Goal: Task Accomplishment & Management: Manage account settings

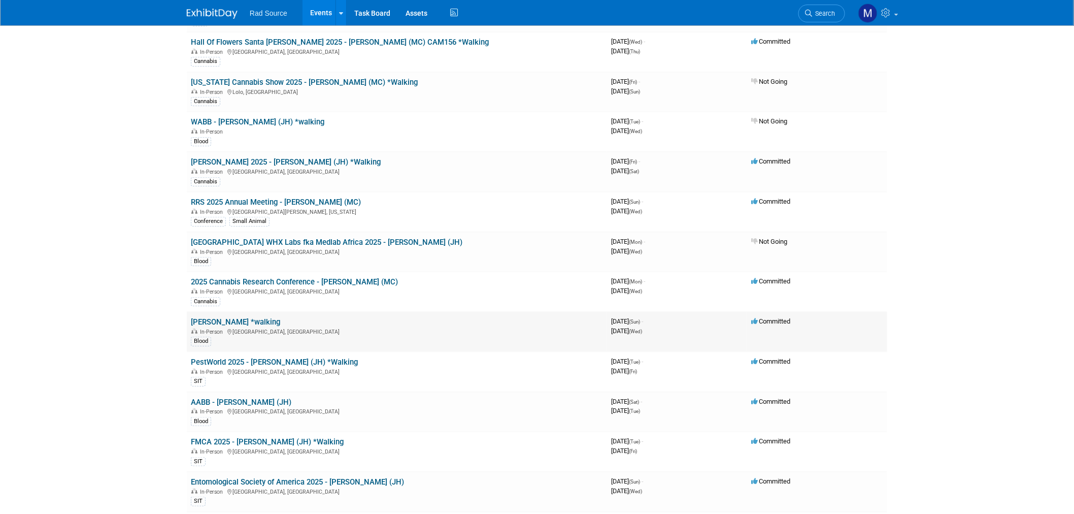
scroll to position [225, 0]
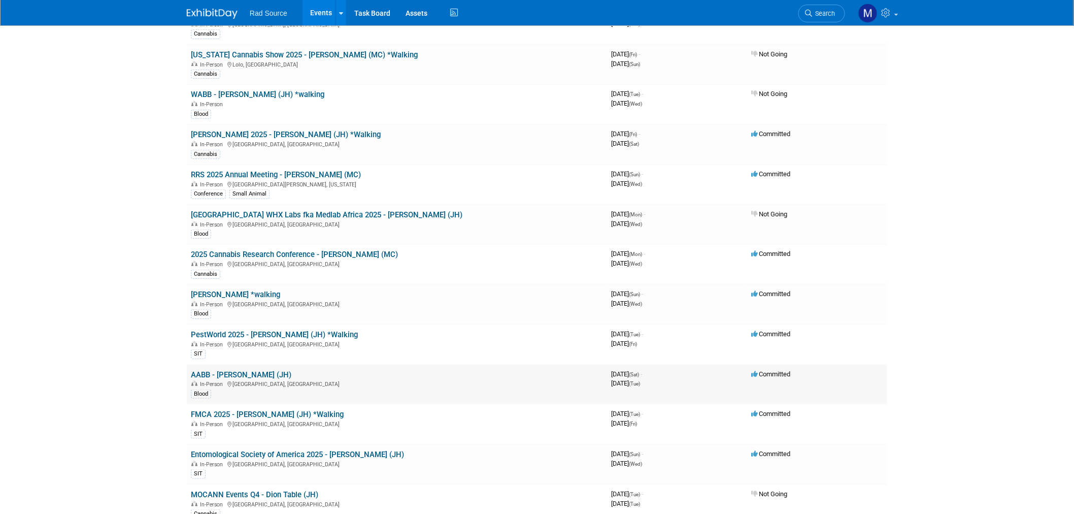
click at [251, 370] on link "AABB - [PERSON_NAME] (JH)" at bounding box center [241, 374] width 101 height 9
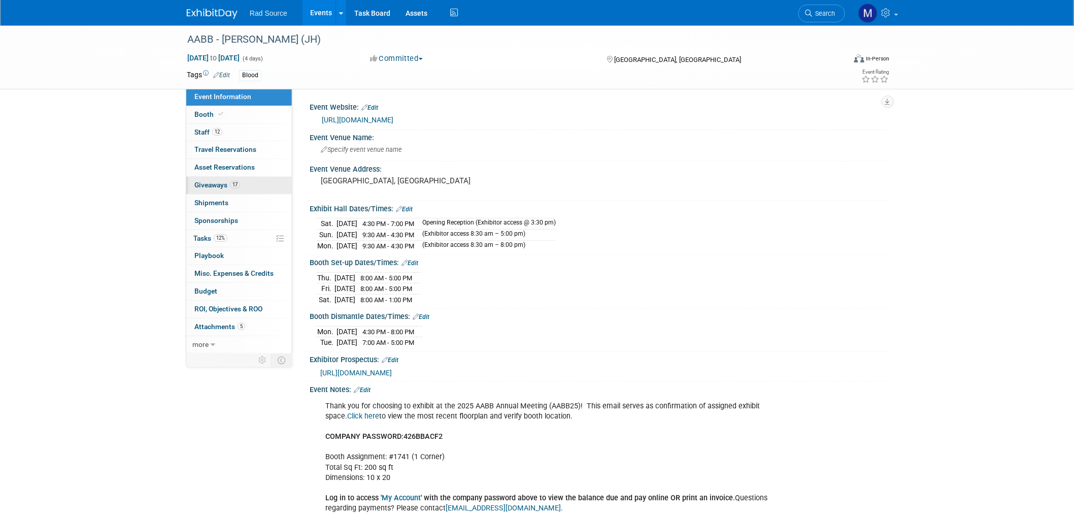
click at [257, 188] on link "17 Giveaways 17" at bounding box center [239, 185] width 106 height 17
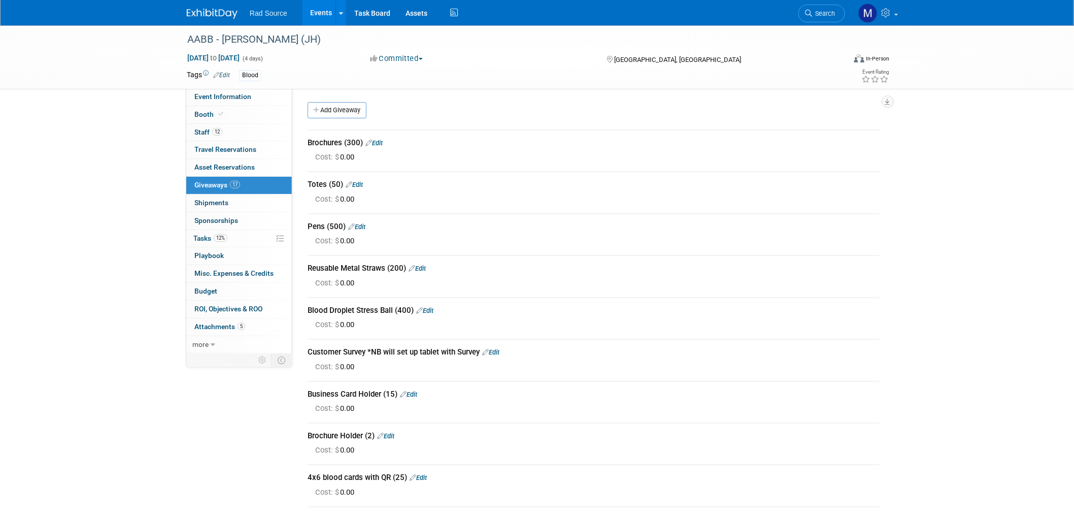
click at [193, 8] on link at bounding box center [218, 9] width 63 height 8
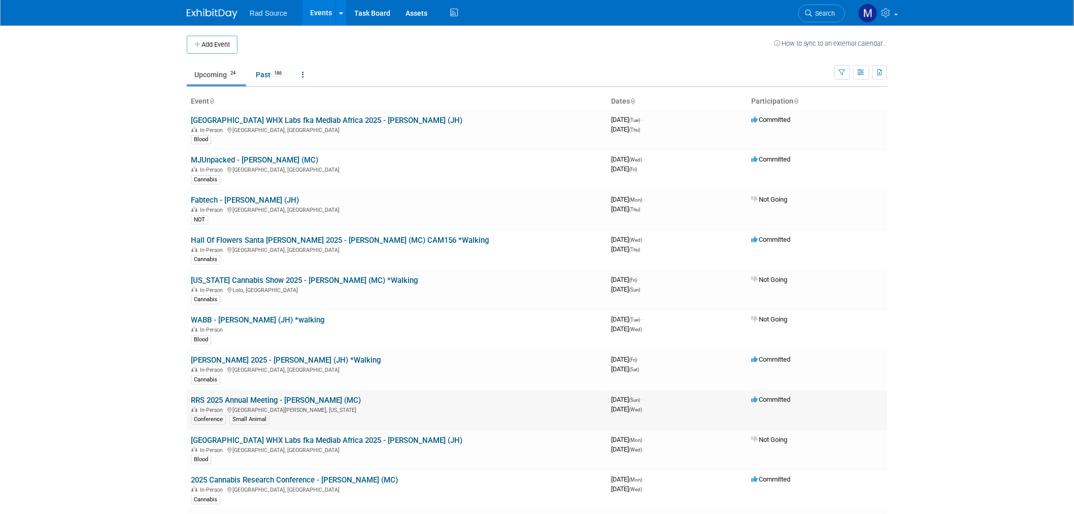
click at [296, 398] on link "RRS 2025 Annual Meeting - [PERSON_NAME] (MC)" at bounding box center [276, 400] width 170 height 9
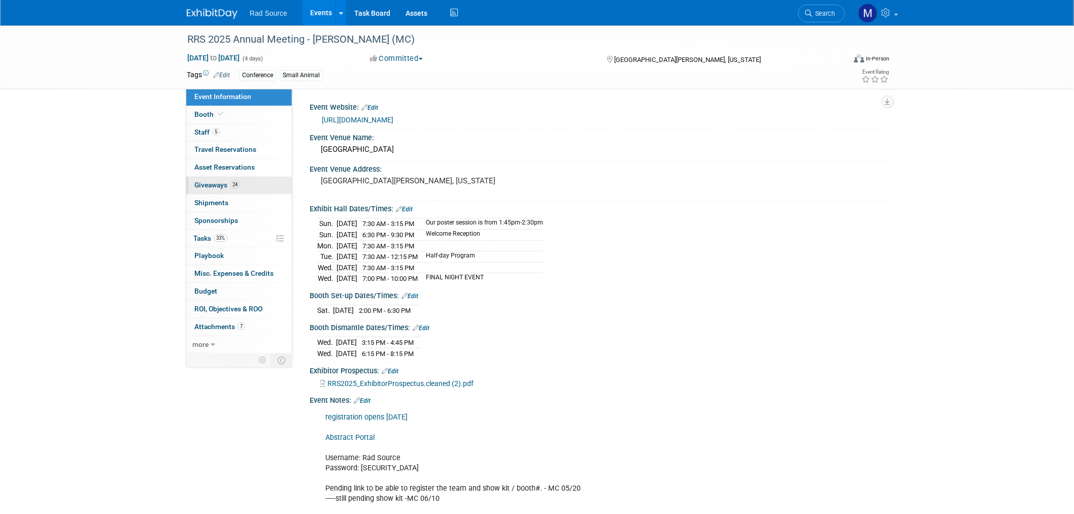
click at [209, 186] on span "Giveaways 24" at bounding box center [217, 185] width 46 height 8
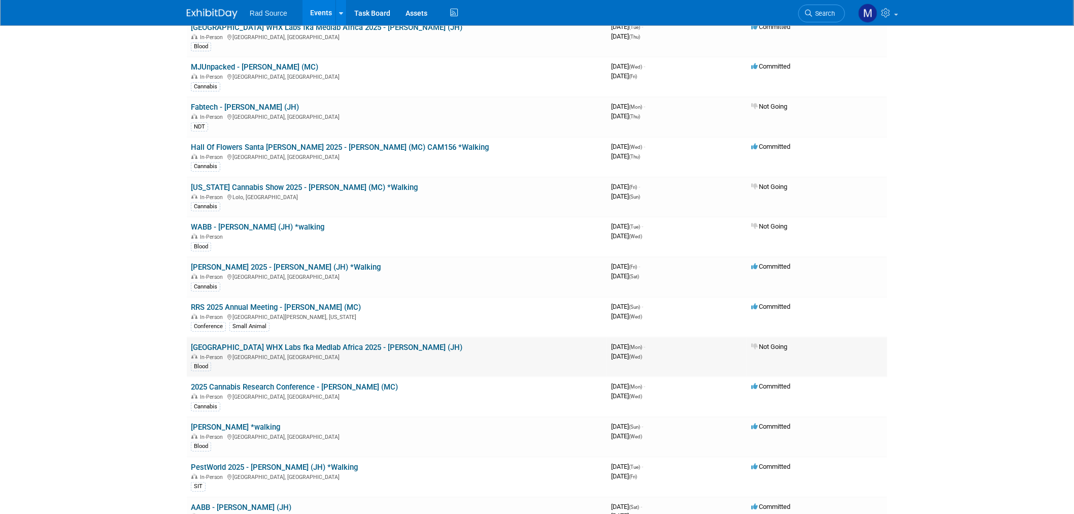
scroll to position [113, 0]
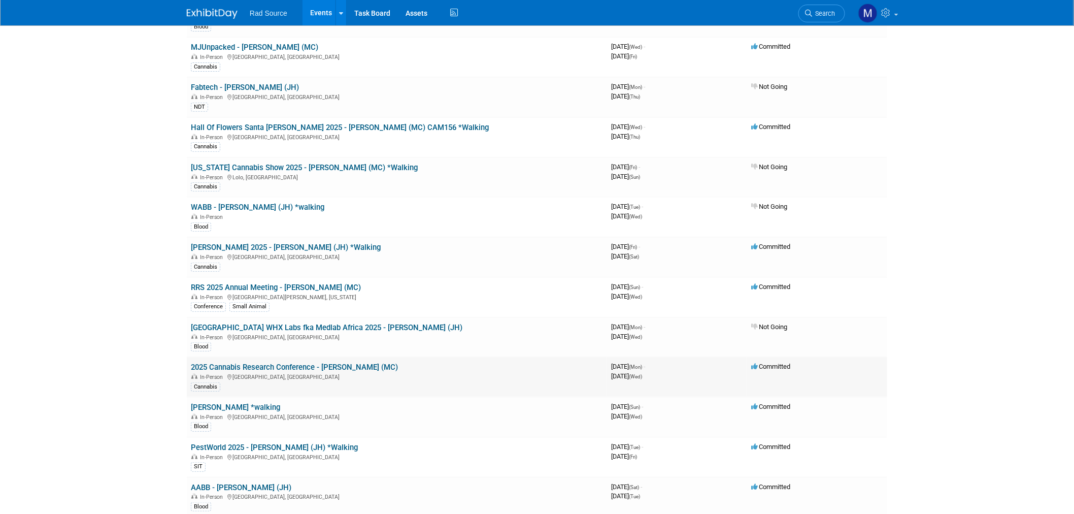
click at [344, 366] on link "2025 Cannabis Research Conference - [PERSON_NAME] (MC)" at bounding box center [294, 367] width 207 height 9
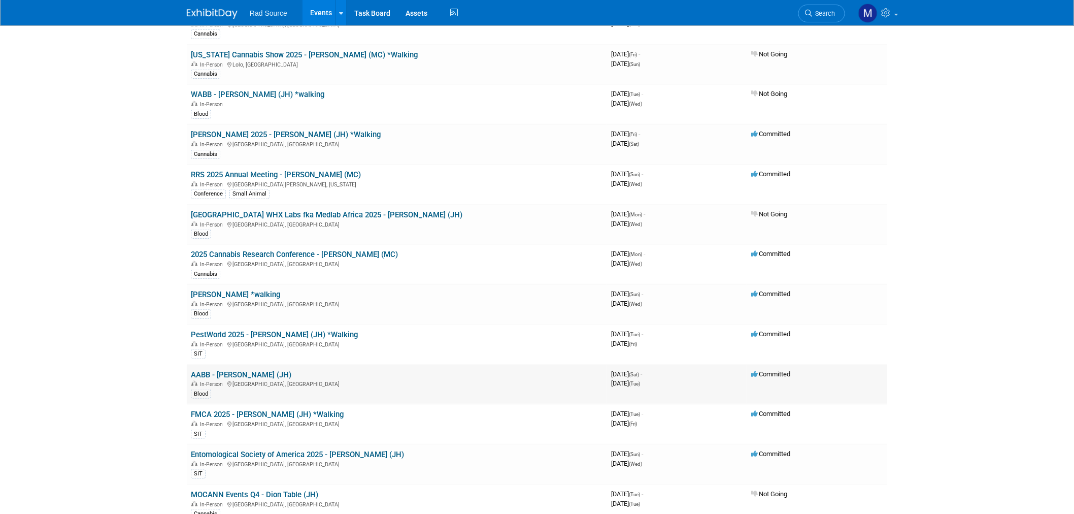
scroll to position [282, 0]
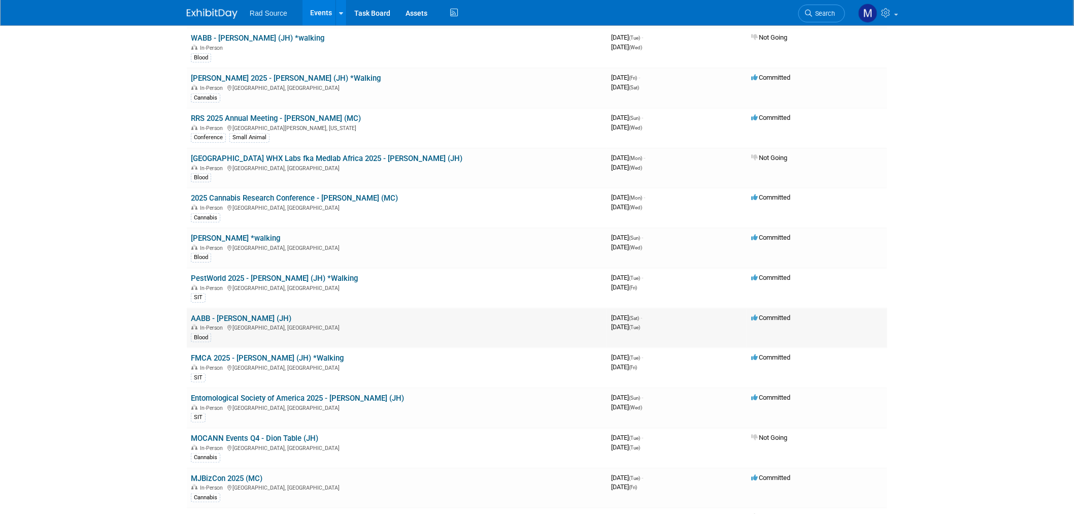
click at [219, 314] on link "AABB - [PERSON_NAME] (JH)" at bounding box center [241, 318] width 101 height 9
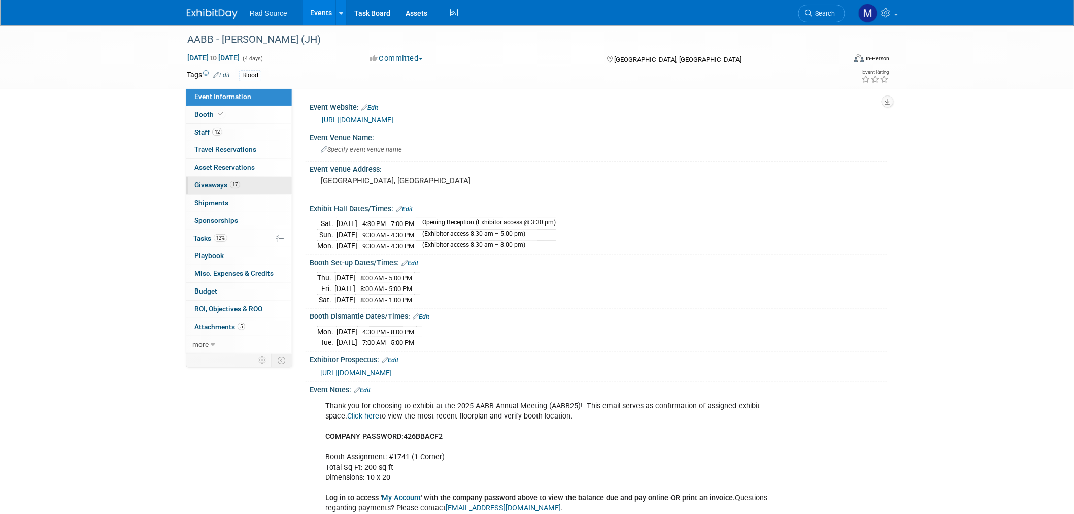
click at [261, 186] on link "17 Giveaways 17" at bounding box center [239, 185] width 106 height 17
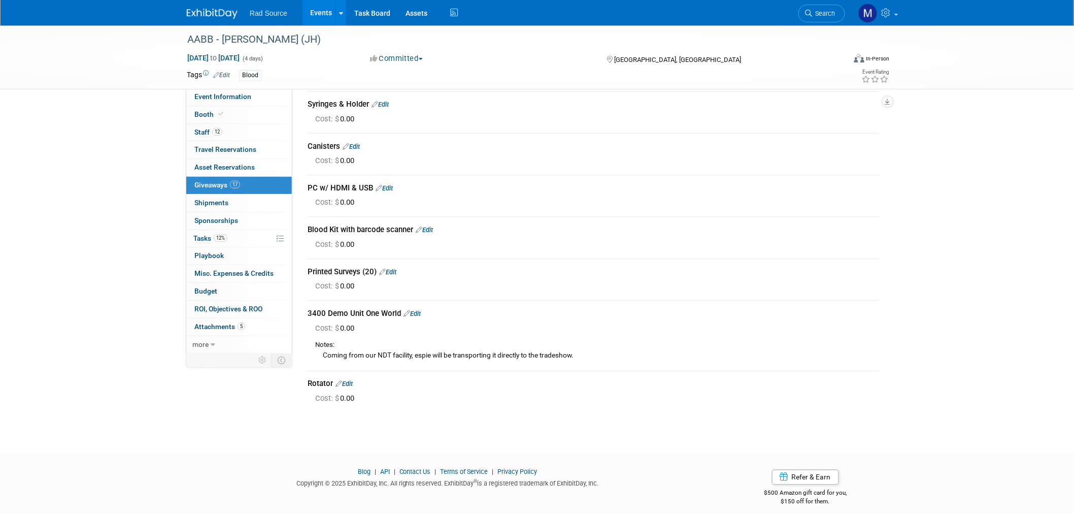
scroll to position [459, 0]
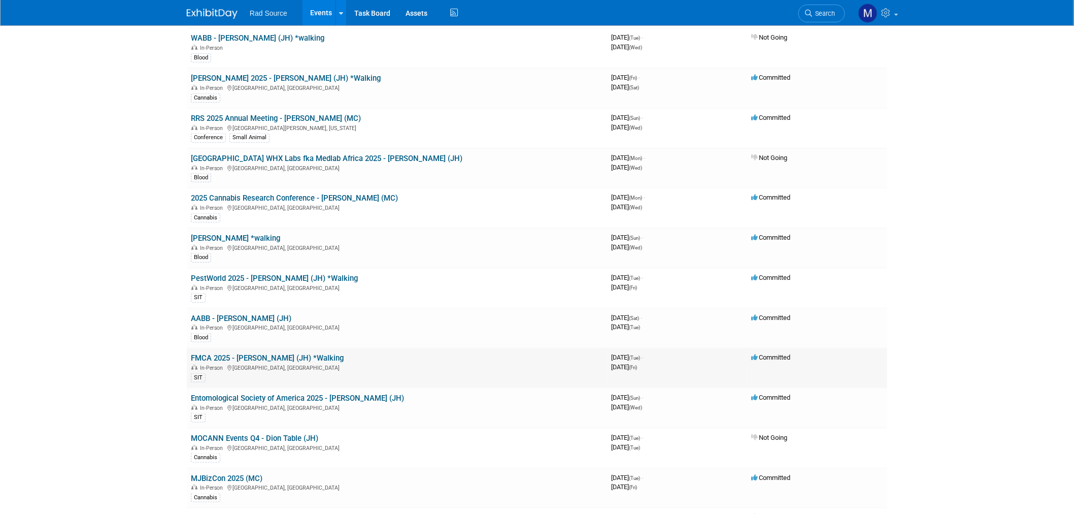
scroll to position [338, 0]
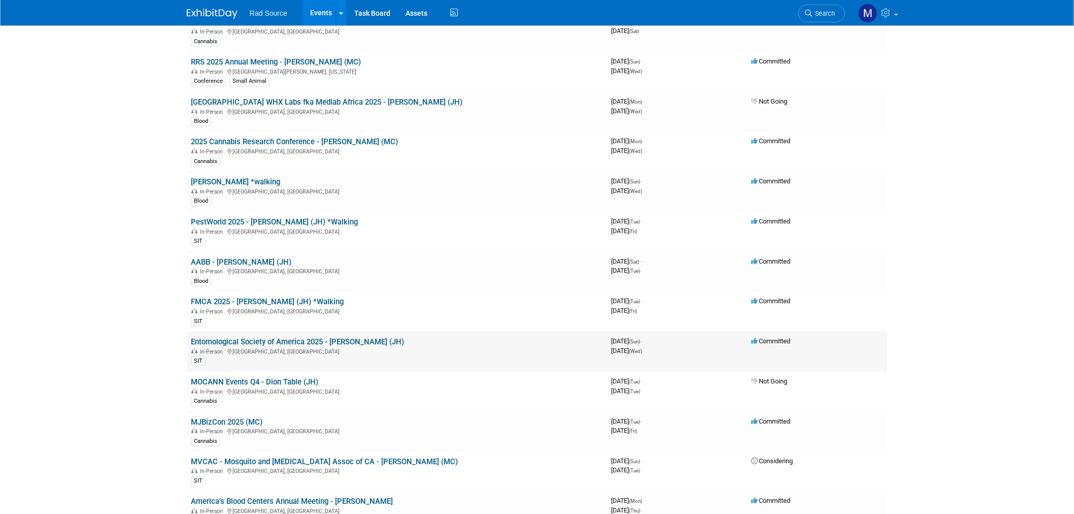
click at [321, 338] on link "Entomological Society of America 2025 - [PERSON_NAME] (JH)" at bounding box center [297, 341] width 213 height 9
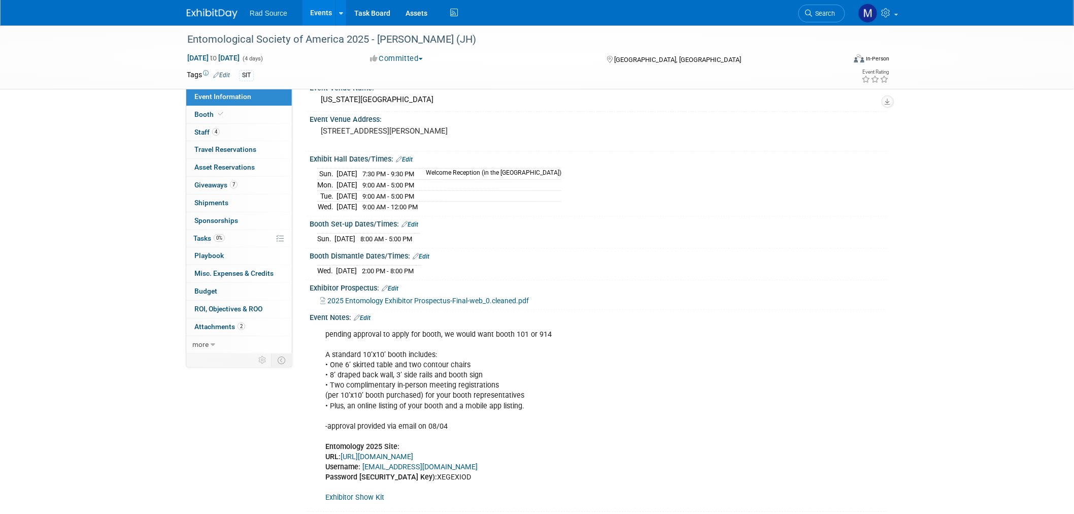
scroll to position [56, 0]
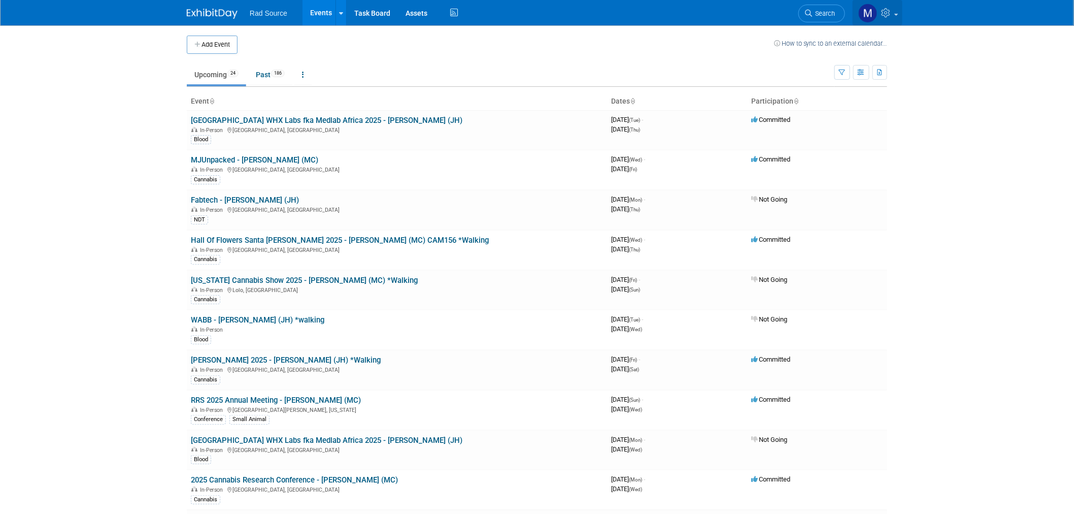
click at [887, 8] on icon at bounding box center [888, 12] width 12 height 9
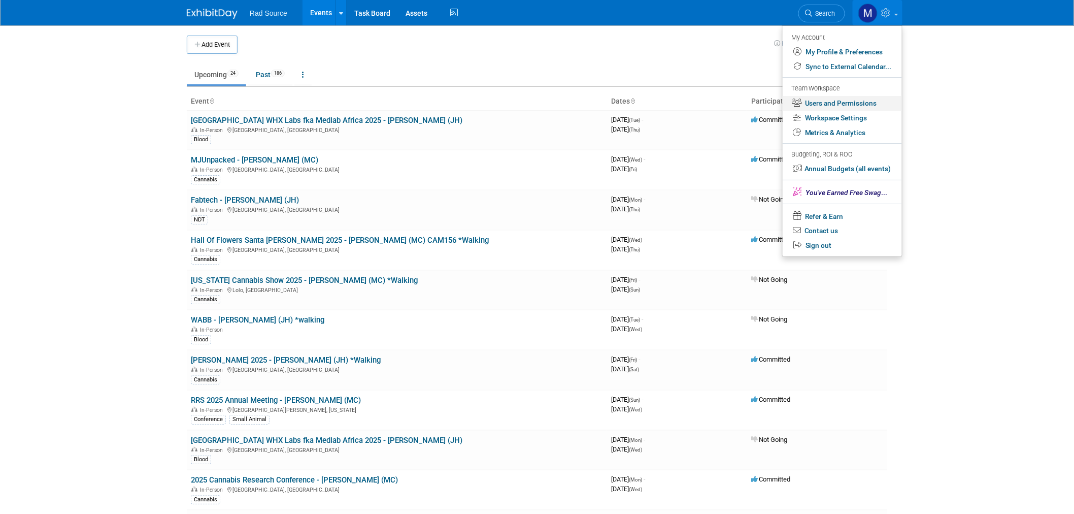
click at [865, 104] on link "Users and Permissions" at bounding box center [842, 103] width 119 height 15
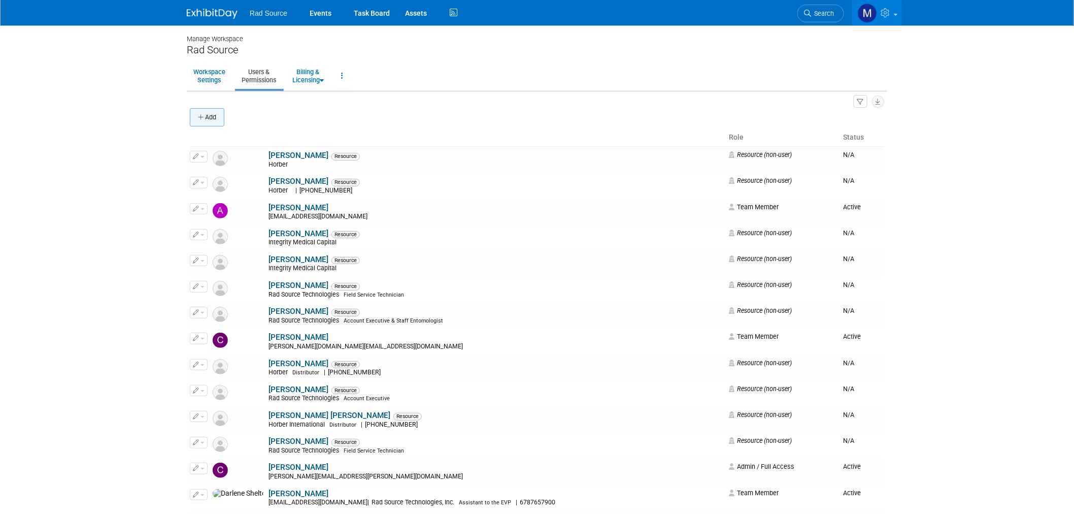
click at [212, 118] on button "Add" at bounding box center [207, 117] width 35 height 18
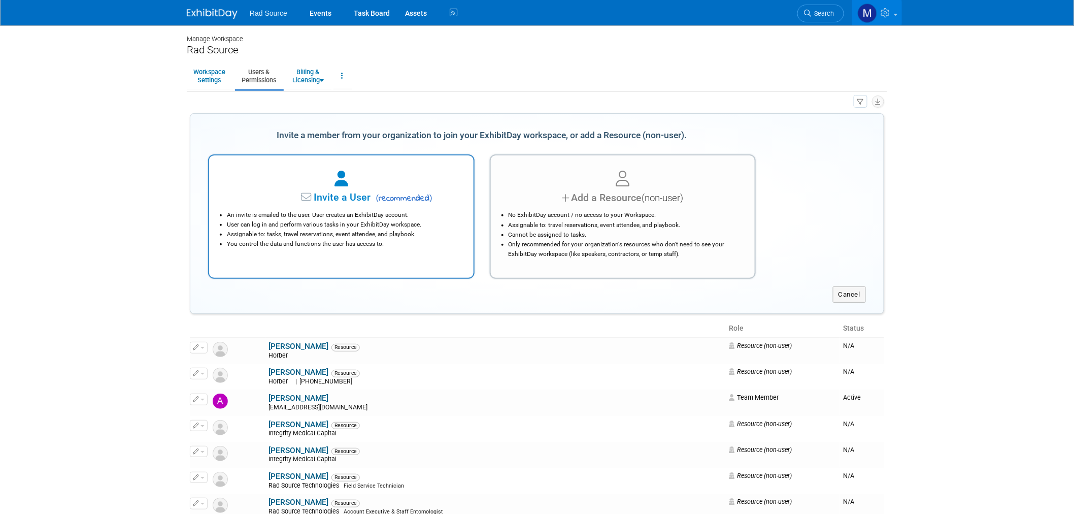
click at [392, 226] on li "User can log in and perform various tasks in your ExhibitDay workspace." at bounding box center [344, 225] width 234 height 10
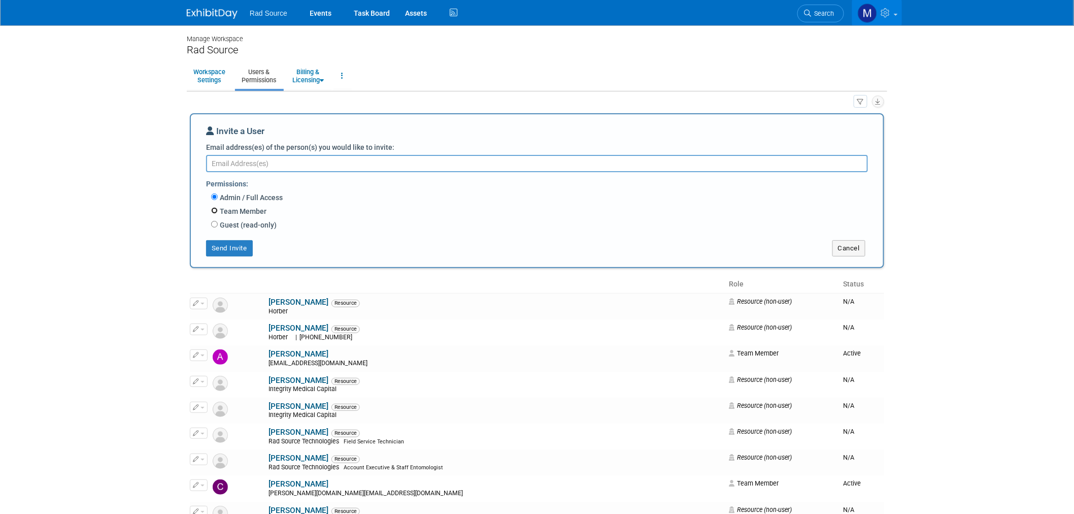
click at [215, 210] on input "Team Member" at bounding box center [214, 210] width 7 height 7
radio input "true"
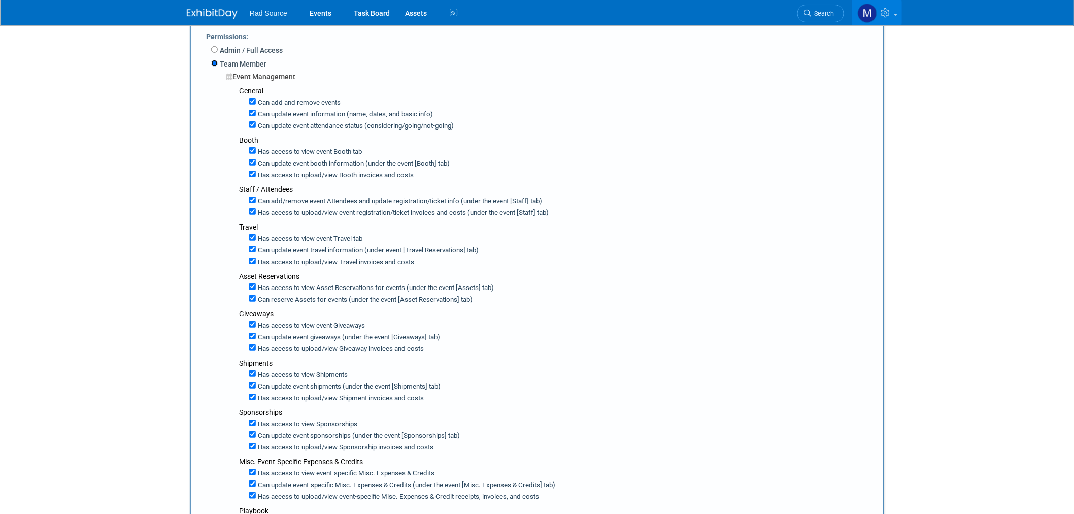
scroll to position [113, 0]
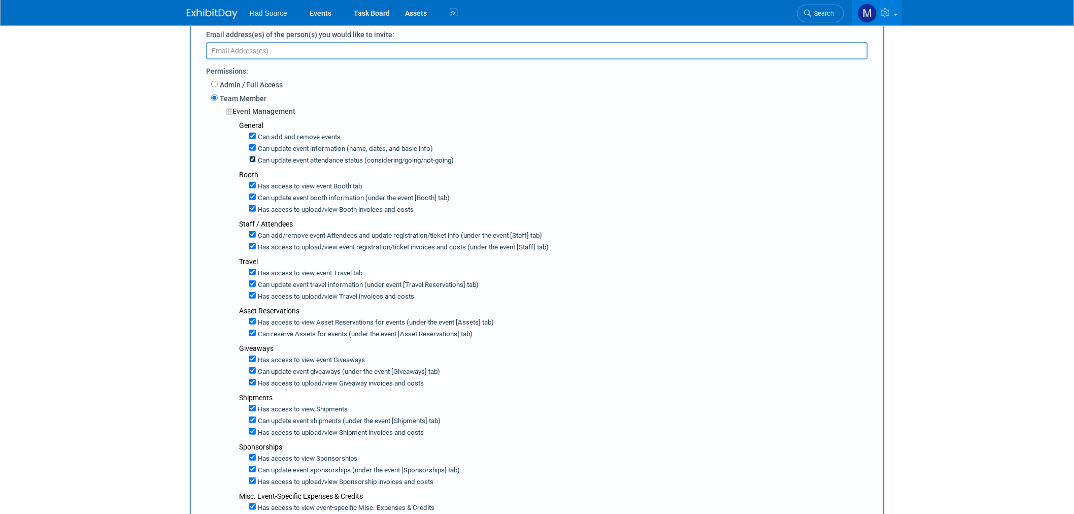
click at [251, 161] on input "Can update event attendance status (considering/going/not-going)" at bounding box center [252, 159] width 7 height 7
checkbox input "false"
click at [255, 235] on input "Can add/remove event Attendees and update registration/ticket info (under the e…" at bounding box center [252, 234] width 7 height 7
checkbox input "false"
click at [253, 244] on input "Has access to view event registration/ticket invoices and costs (under the even…" at bounding box center [252, 246] width 7 height 7
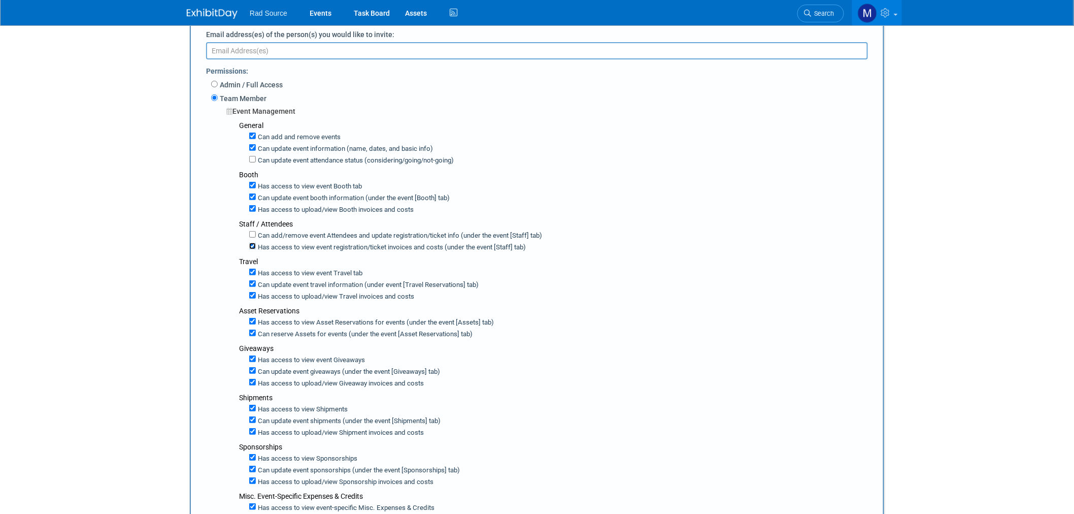
checkbox input "false"
click at [255, 272] on input "Has access to view event Travel tab" at bounding box center [252, 272] width 7 height 7
checkbox input "false"
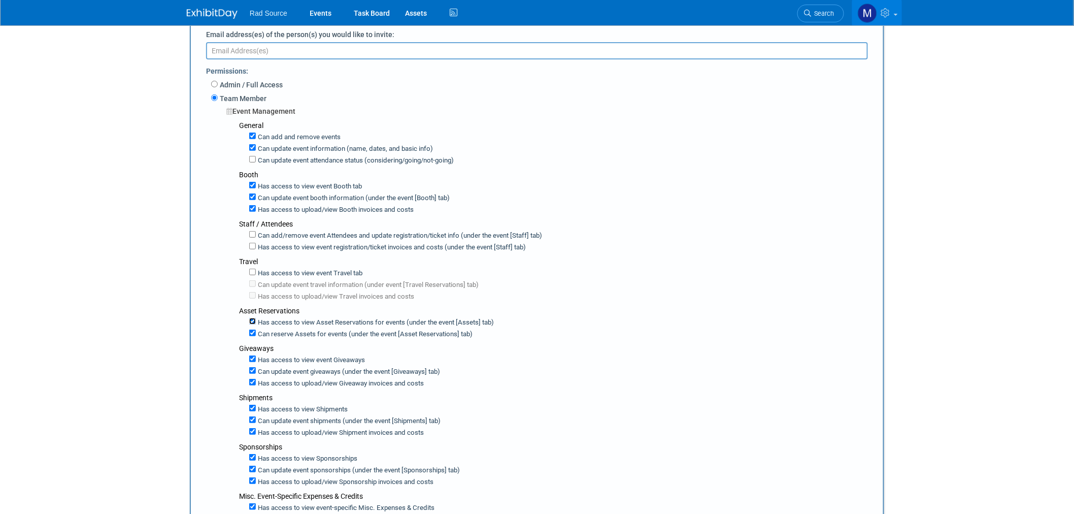
click at [249, 321] on input "Has access to view Asset Reservations for events (under the event [Assets] tab)" at bounding box center [252, 321] width 7 height 7
checkbox input "false"
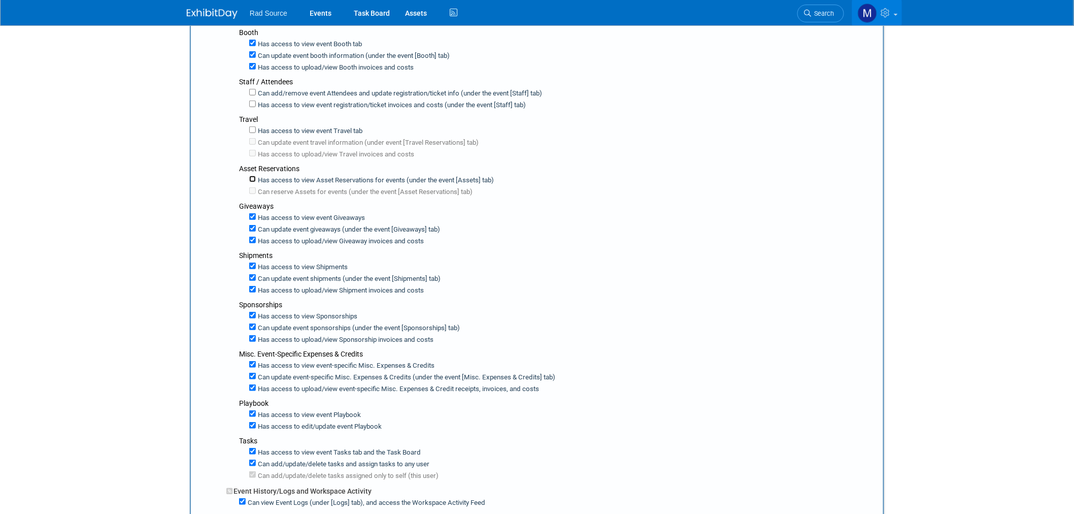
scroll to position [282, 0]
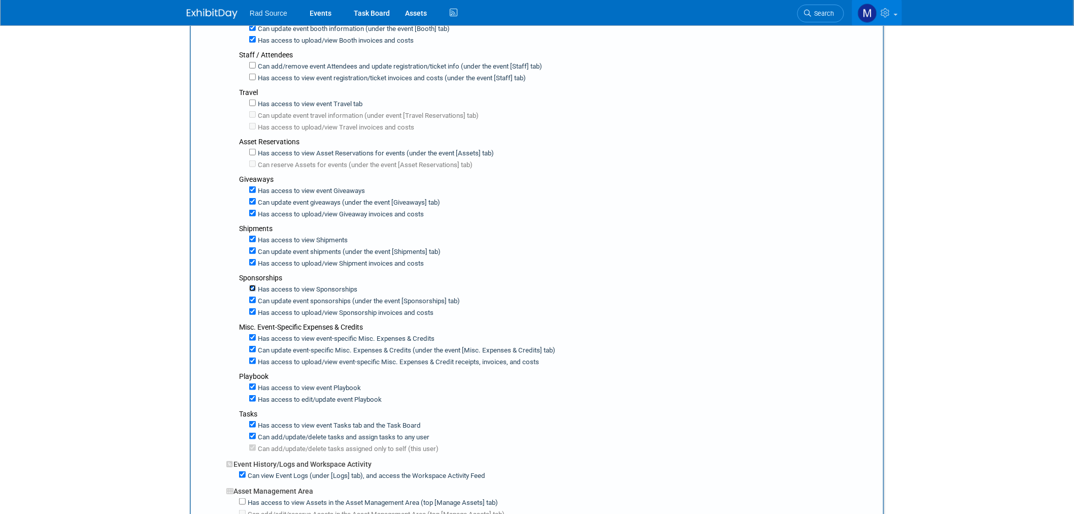
click at [252, 285] on input "Has access to view Sponsorships" at bounding box center [252, 288] width 7 height 7
checkbox input "false"
click at [252, 334] on input "Has access to view event-specific Misc. Expenses & Credits" at bounding box center [252, 337] width 7 height 7
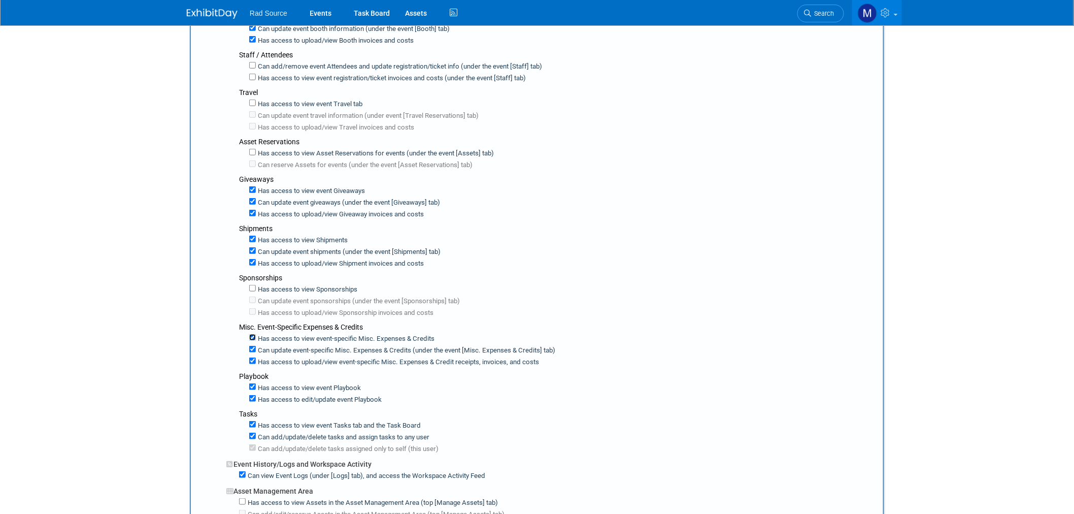
checkbox input "false"
click at [252, 383] on input "Has access to view event Playbook" at bounding box center [252, 386] width 7 height 7
checkbox input "false"
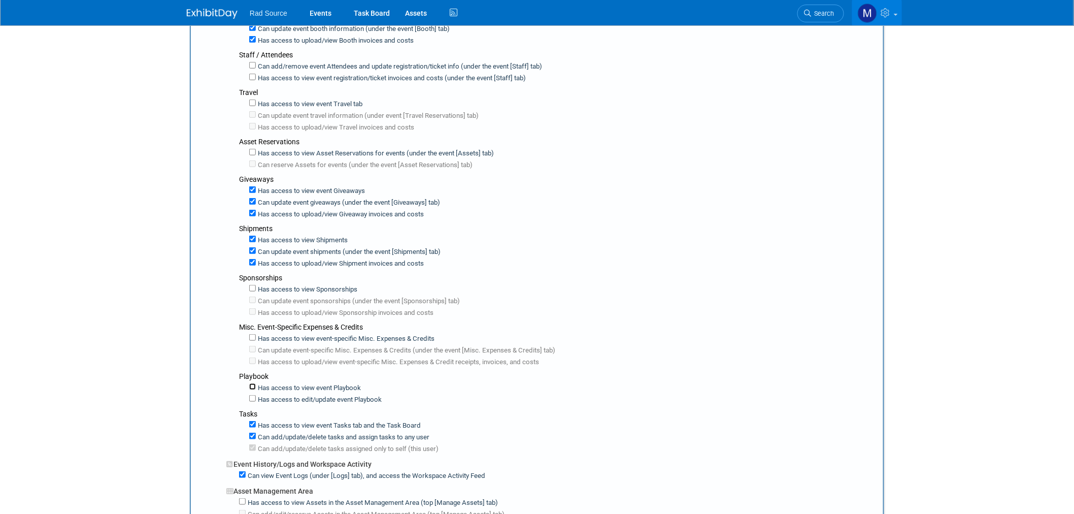
checkbox input "false"
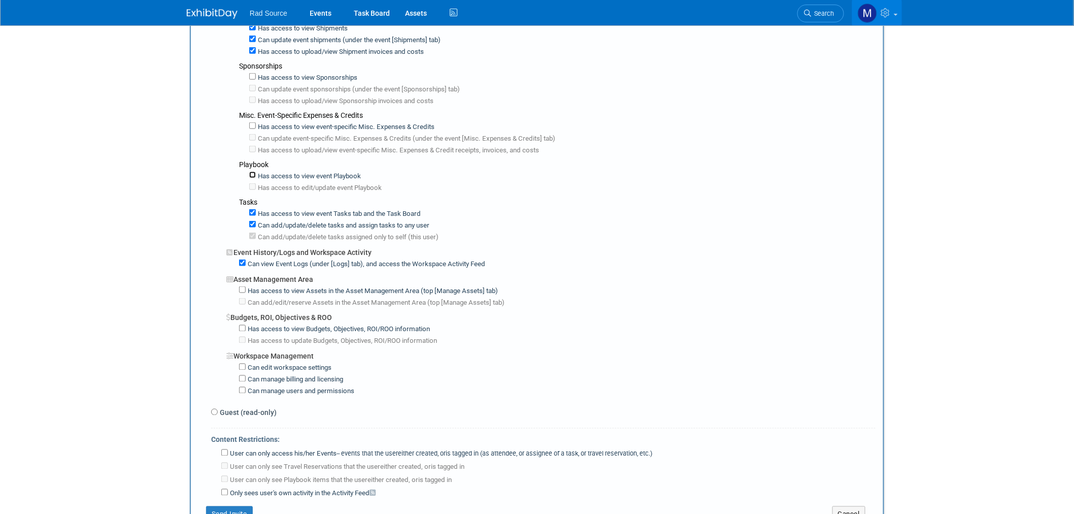
scroll to position [564, 0]
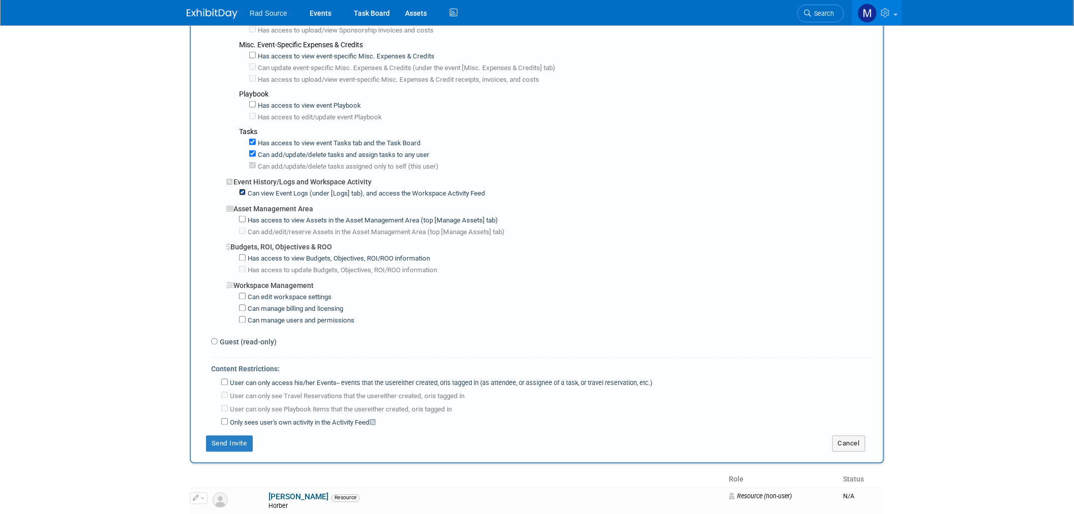
click at [242, 189] on input "Can view Event Logs (under [Logs] tab), and access the Workspace Activity Feed" at bounding box center [242, 192] width 7 height 7
checkbox input "false"
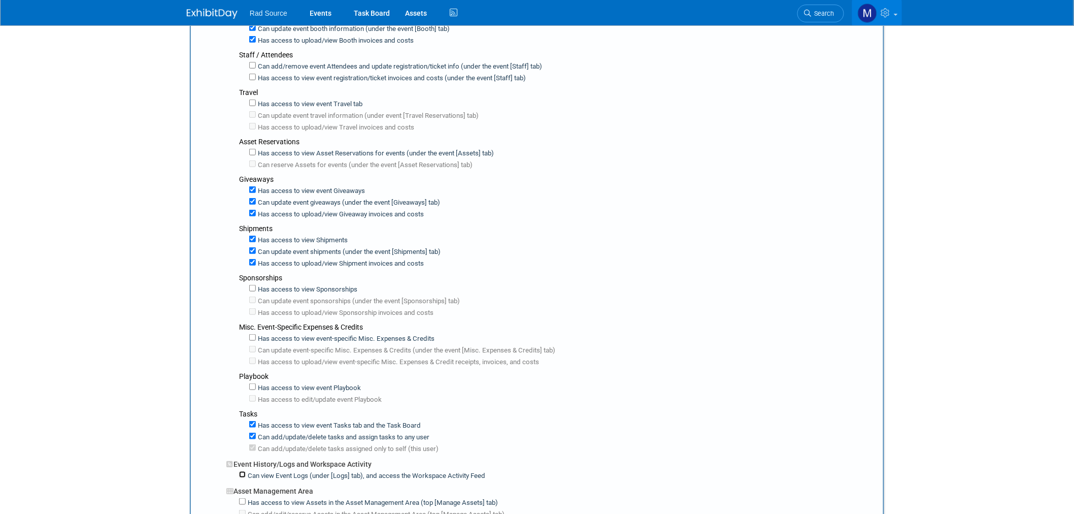
scroll to position [0, 0]
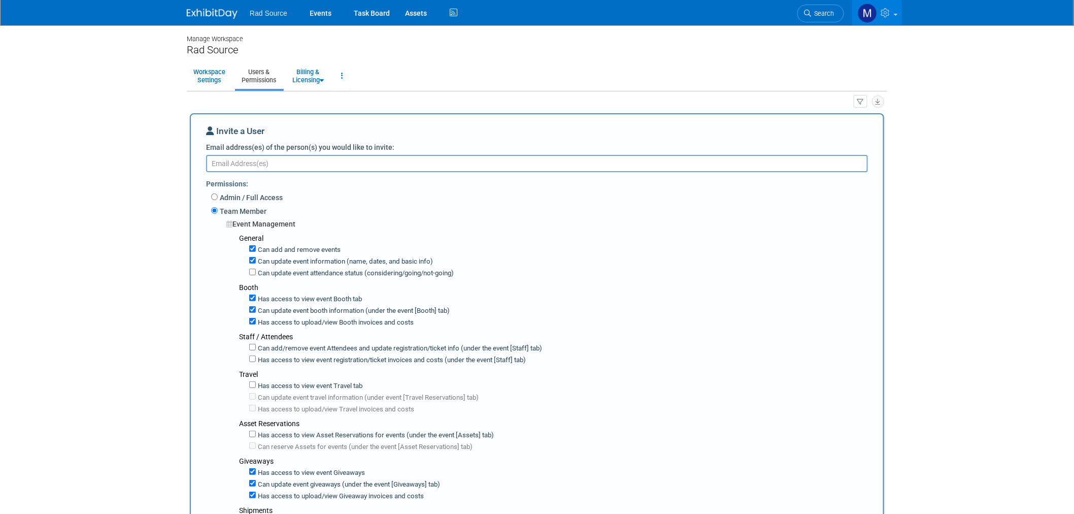
click at [316, 161] on textarea "Email address(es) of the person(s) you would like to invite:" at bounding box center [537, 163] width 662 height 17
click at [378, 161] on textarea "Email address(es) of the person(s) you would like to invite:" at bounding box center [537, 163] width 662 height 17
paste textarea "mailto:Madison.coleman@exhibitus.com"
drag, startPoint x: 230, startPoint y: 160, endPoint x: 159, endPoint y: 161, distance: 70.6
click at [159, 161] on body "Rad Source Events Task Board Assets" at bounding box center [537, 257] width 1074 height 514
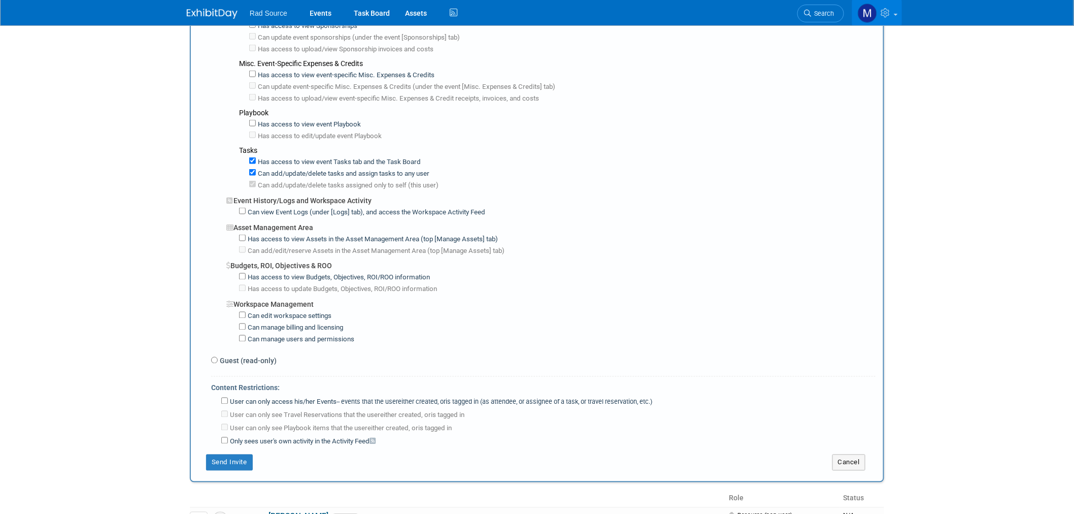
scroll to position [564, 0]
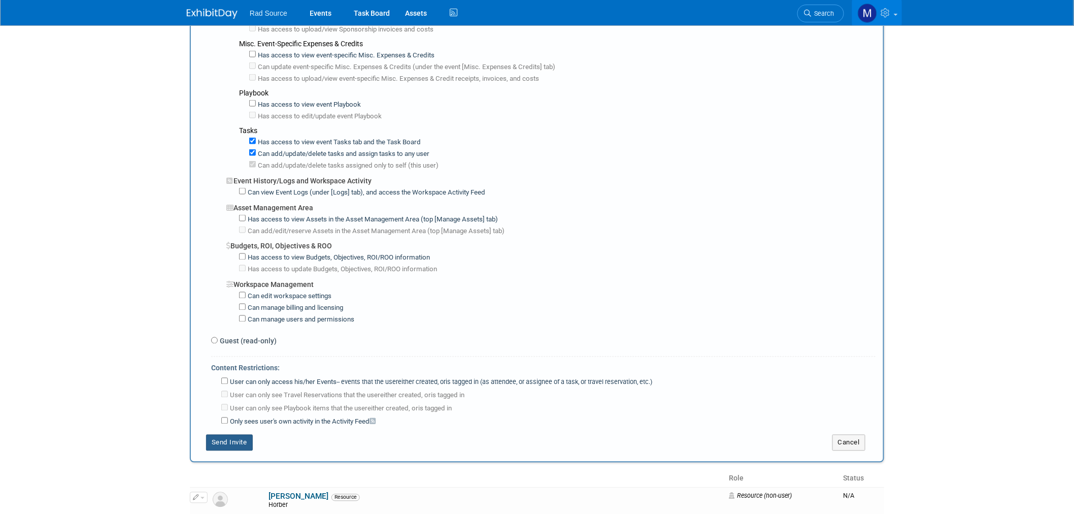
type textarea "Madison.coleman@exhibitus.com"
click at [224, 435] on button "Send Invite" at bounding box center [229, 443] width 47 height 16
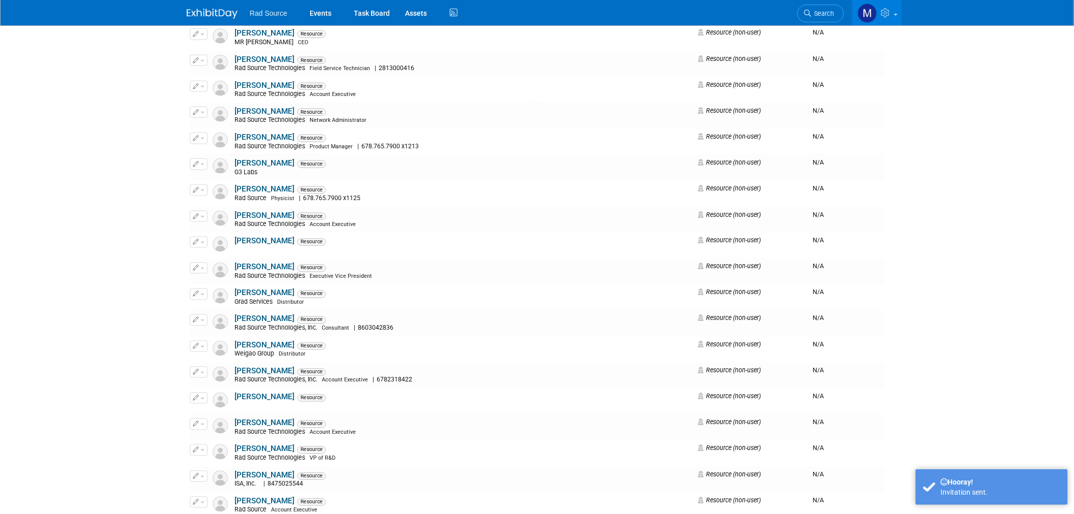
scroll to position [0, 0]
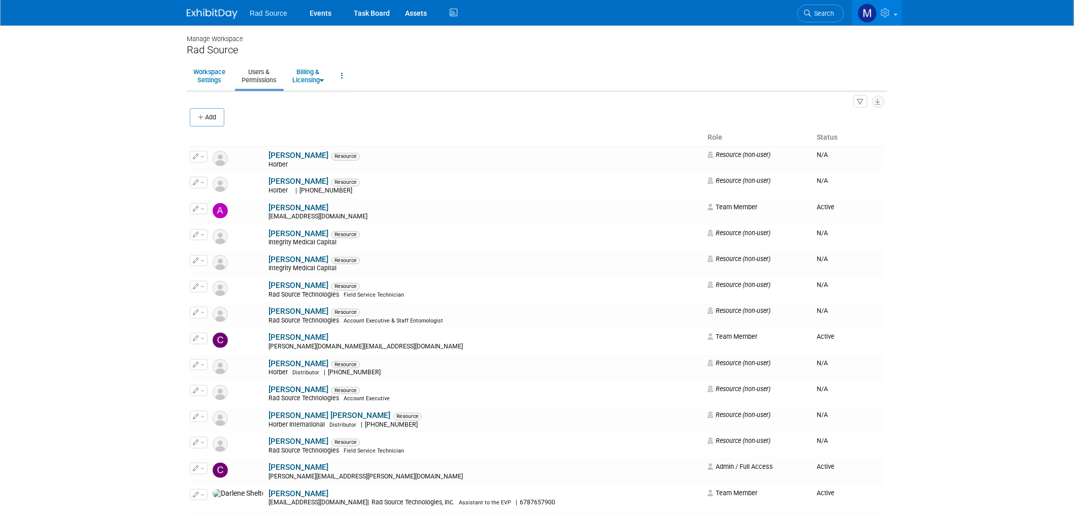
click at [207, 18] on img at bounding box center [212, 14] width 51 height 10
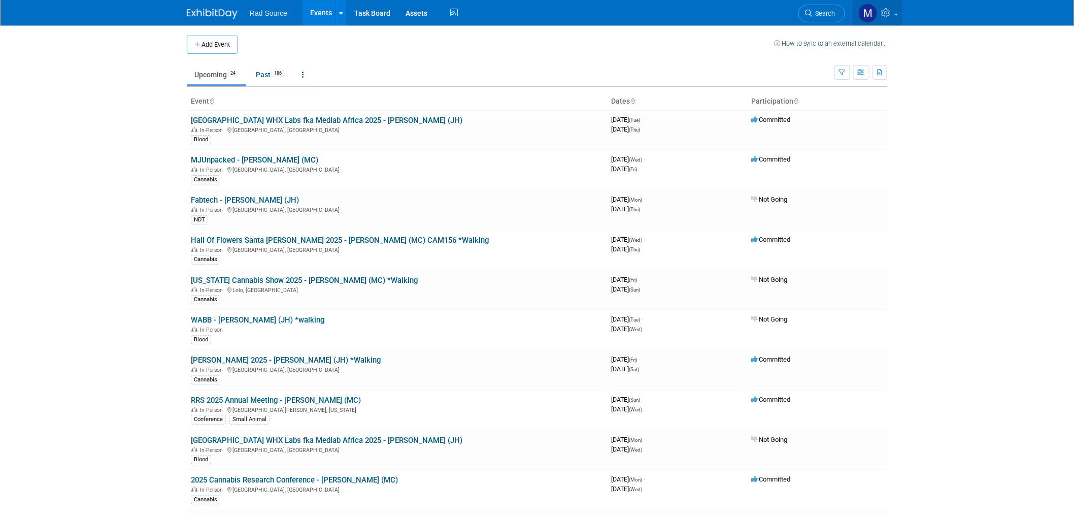
click at [893, 14] on icon at bounding box center [888, 12] width 12 height 9
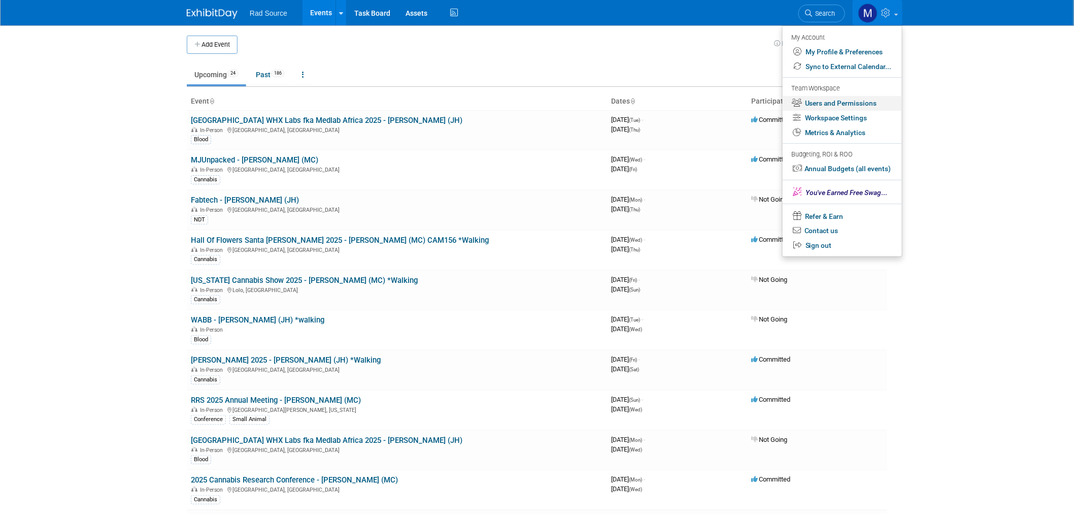
click at [860, 105] on link "Users and Permissions" at bounding box center [842, 103] width 119 height 15
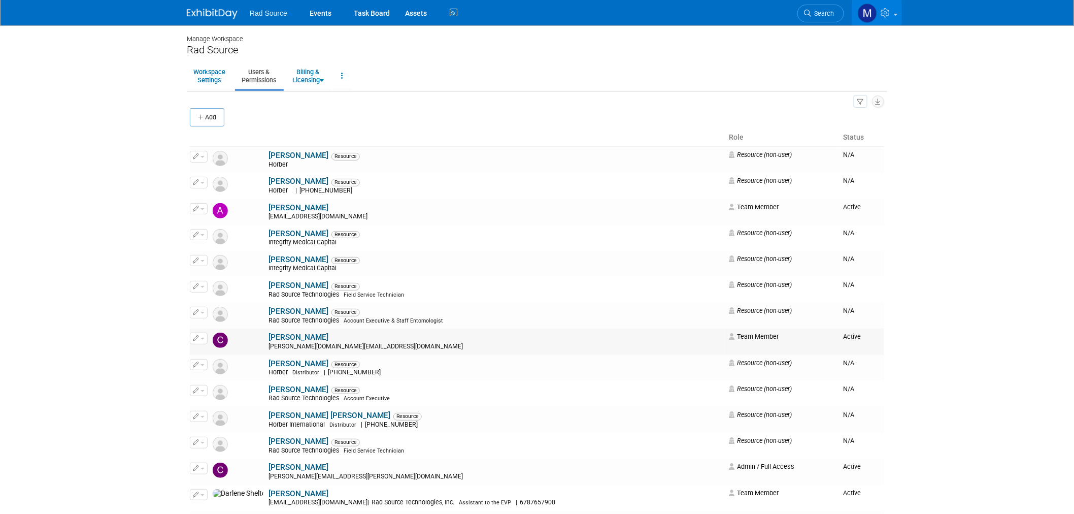
click at [363, 342] on td "Candice Cash Candice.Cash@exhibitus.com" at bounding box center [496, 342] width 460 height 26
click at [202, 341] on button "button" at bounding box center [199, 338] width 18 height 11
click at [231, 358] on link "Edit" at bounding box center [230, 355] width 80 height 14
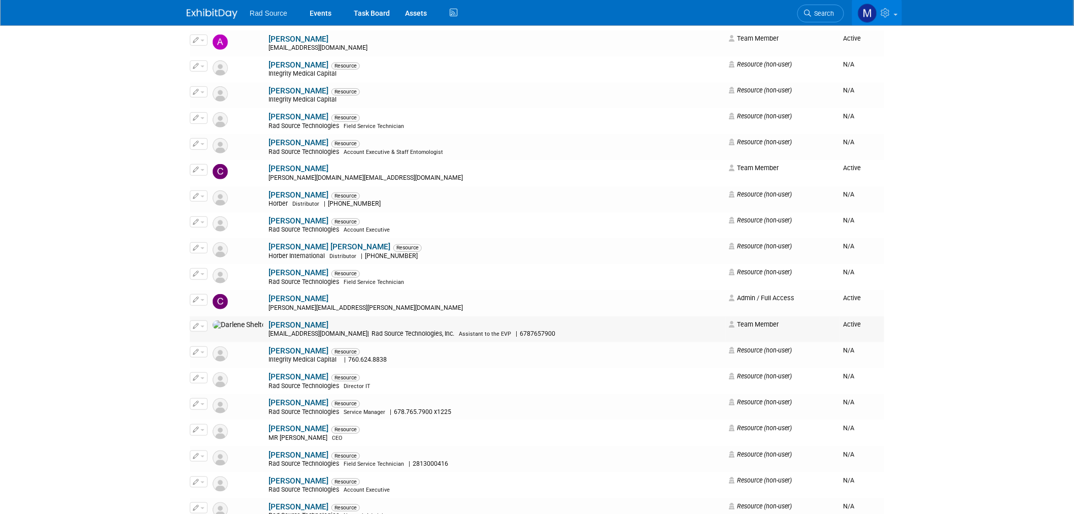
scroll to position [169, 0]
click at [201, 305] on button "button" at bounding box center [199, 298] width 18 height 11
click at [214, 315] on link "Edit" at bounding box center [230, 316] width 80 height 14
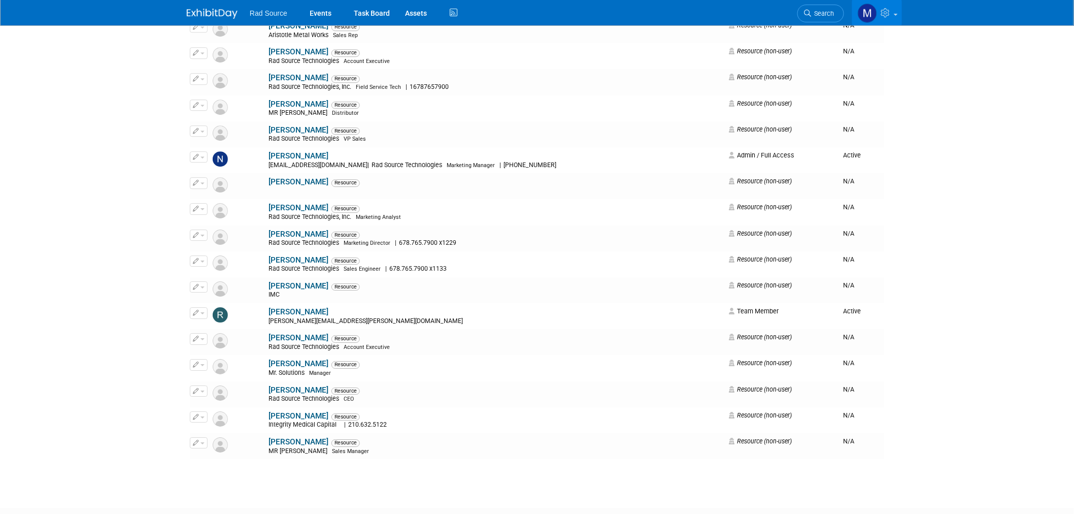
scroll to position [1291, 0]
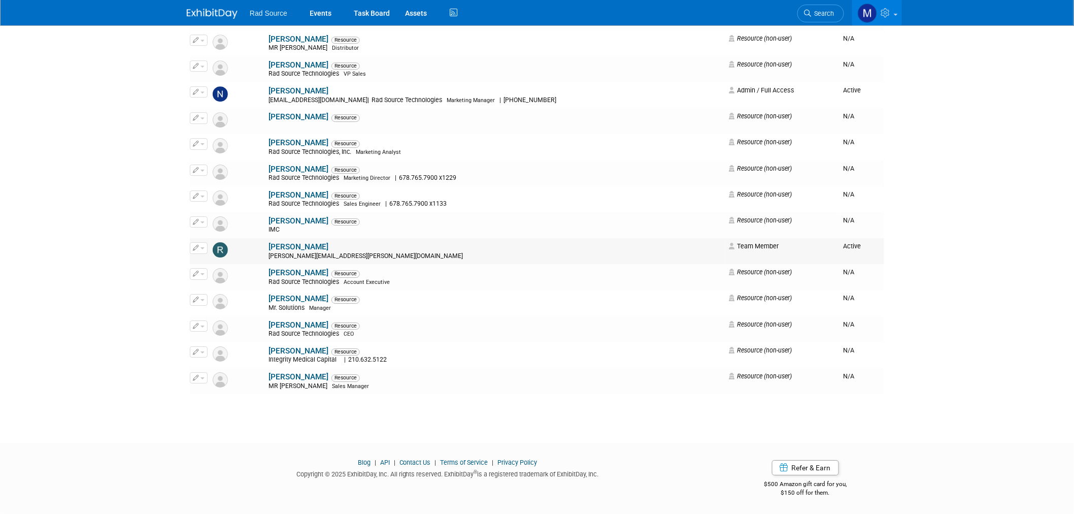
click at [285, 257] on div "[PERSON_NAME][EMAIL_ADDRESS][PERSON_NAME][DOMAIN_NAME]" at bounding box center [496, 256] width 454 height 8
click at [206, 247] on button "button" at bounding box center [199, 247] width 18 height 11
click at [219, 265] on link "Edit" at bounding box center [230, 264] width 80 height 14
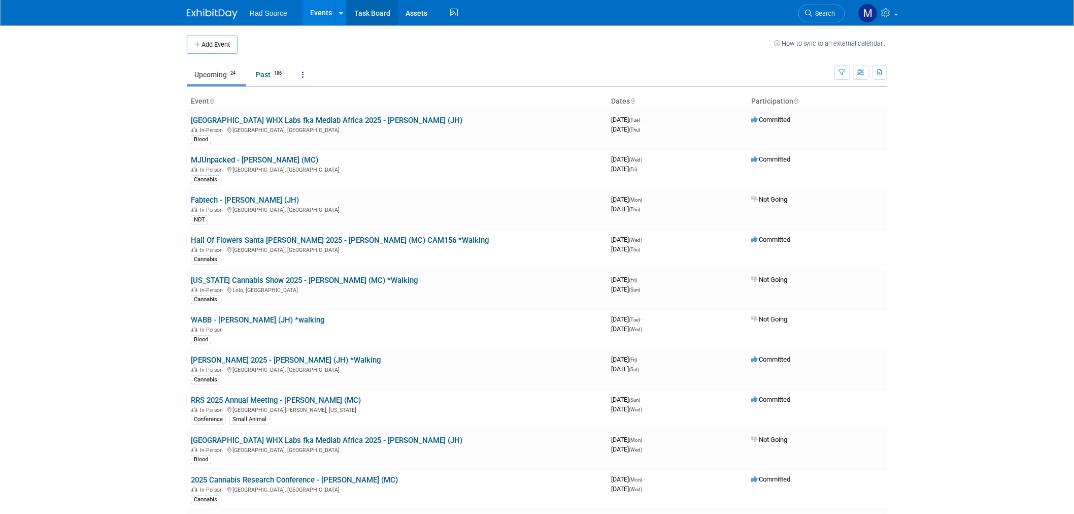
click at [365, 13] on link "Task Board" at bounding box center [372, 12] width 51 height 25
